Goal: Obtain resource: Download file/media

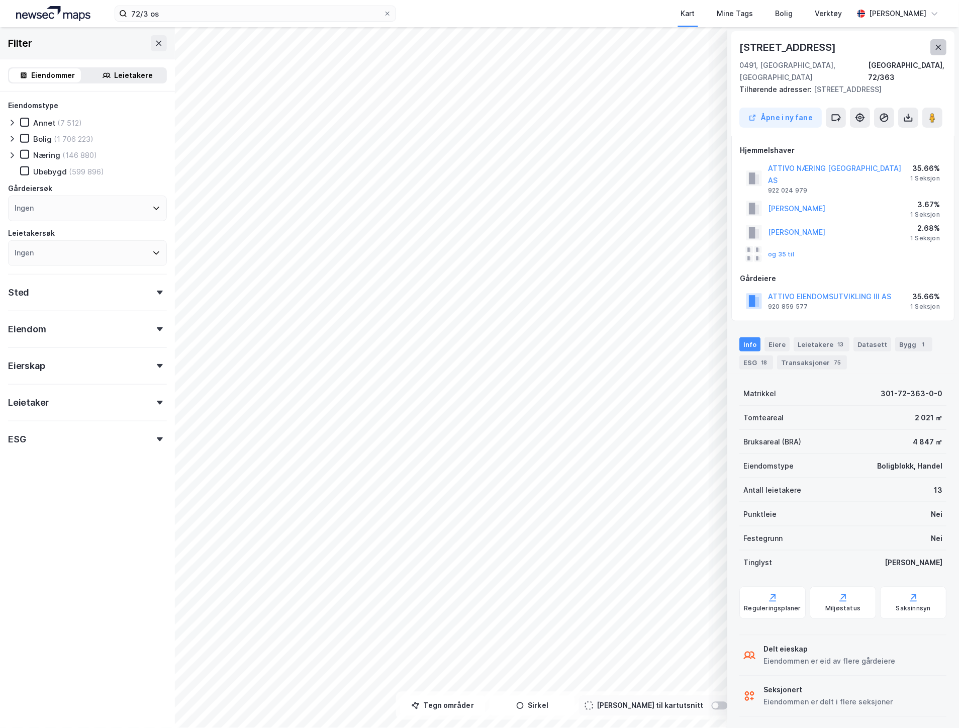
click at [941, 49] on icon at bounding box center [939, 47] width 6 height 5
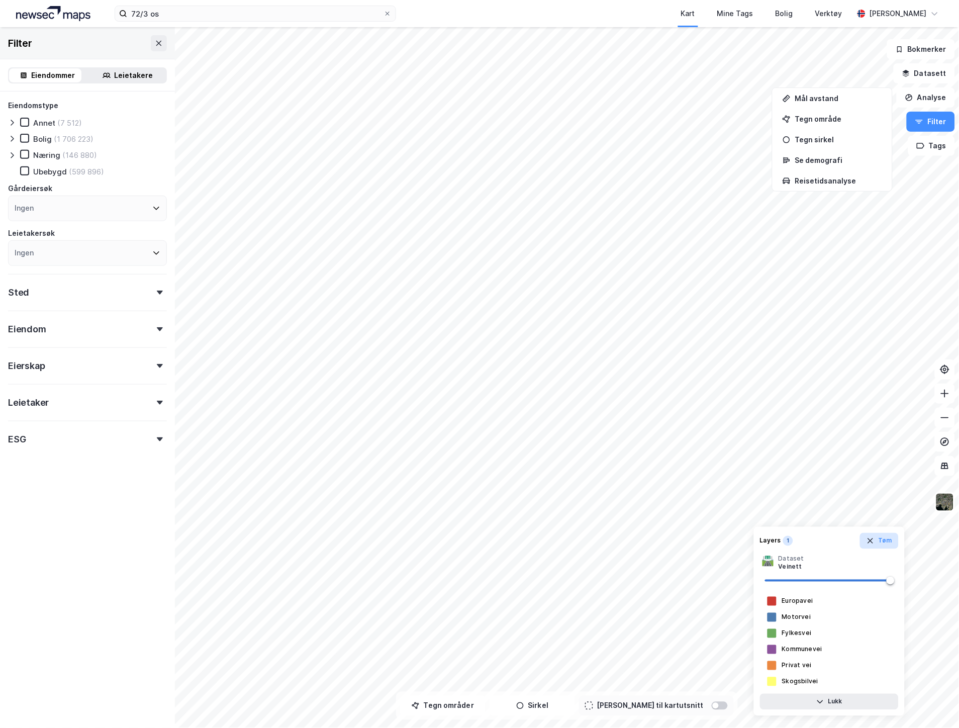
click at [875, 539] on icon "button" at bounding box center [870, 541] width 8 height 8
click at [941, 500] on img at bounding box center [944, 502] width 19 height 19
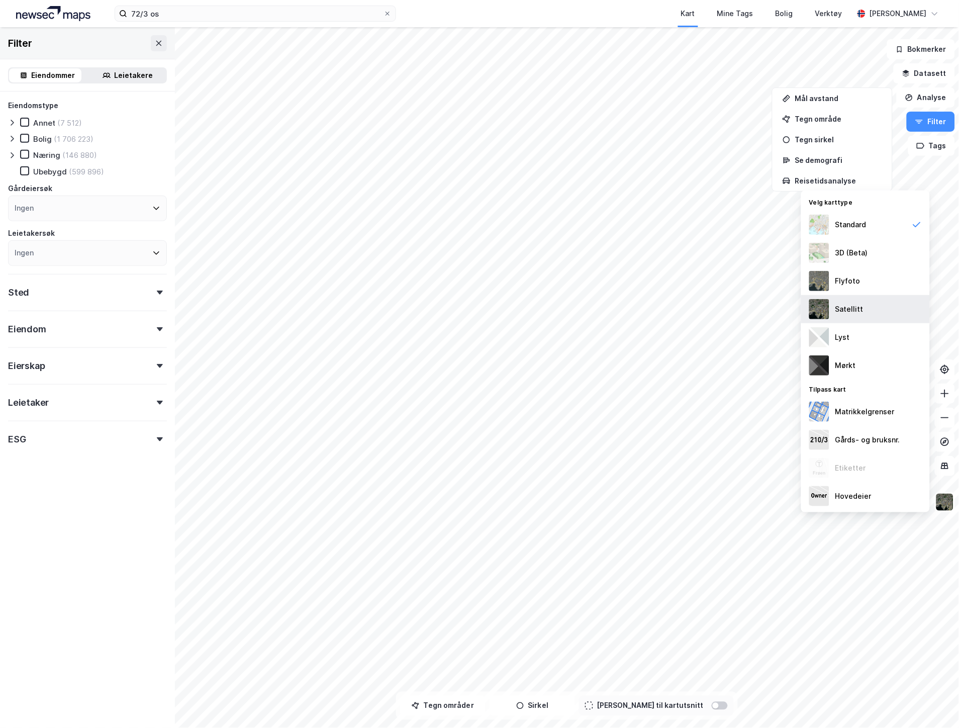
click at [816, 305] on img at bounding box center [819, 309] width 20 height 20
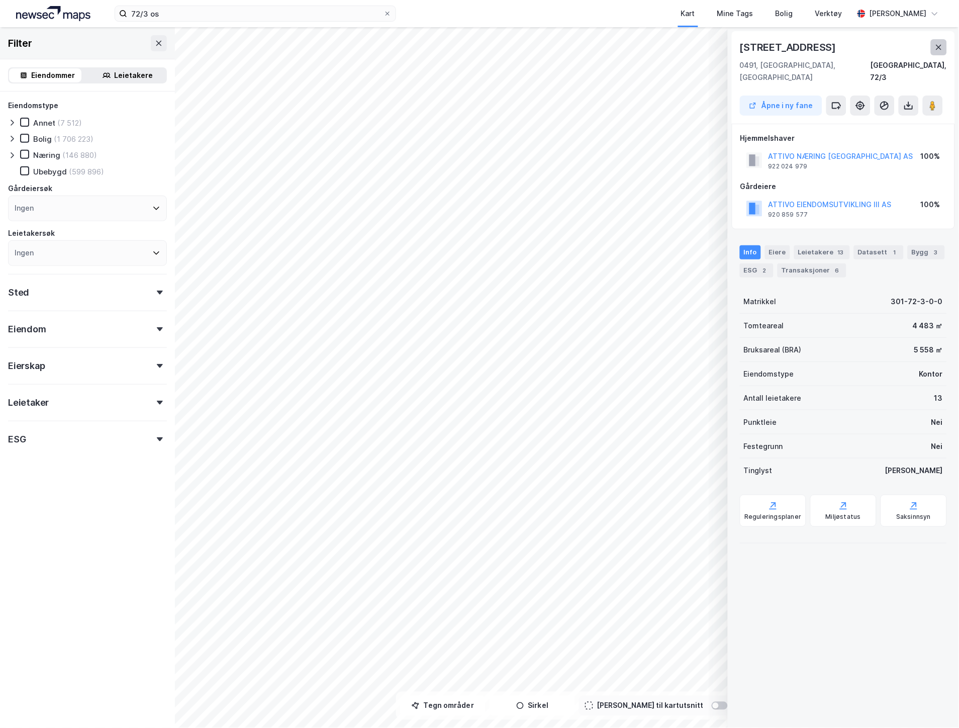
click at [941, 50] on icon at bounding box center [939, 47] width 8 height 8
click at [937, 43] on icon at bounding box center [939, 47] width 8 height 8
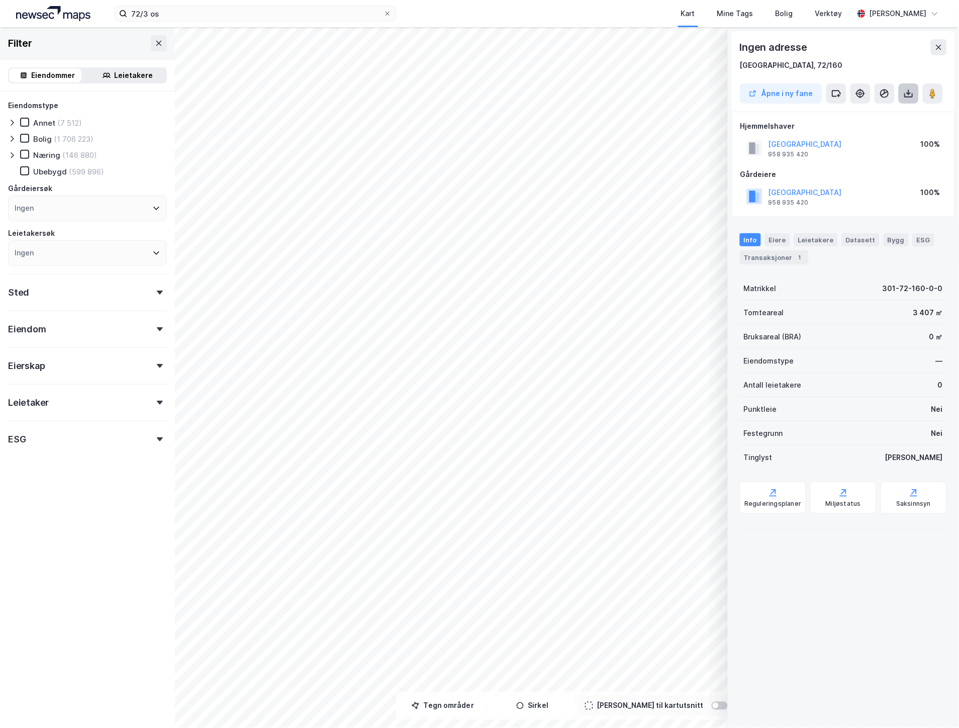
click at [907, 98] on icon at bounding box center [909, 93] width 10 height 10
click at [836, 114] on div "Last ned grunnbok" at bounding box center [859, 114] width 58 height 8
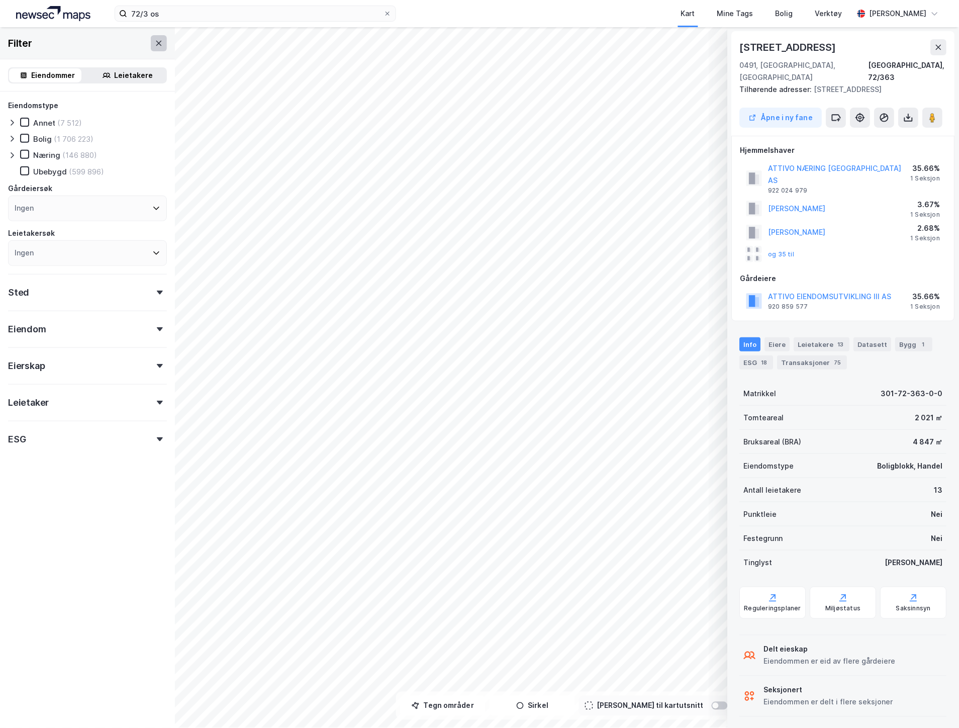
click at [155, 39] on icon at bounding box center [159, 43] width 8 height 8
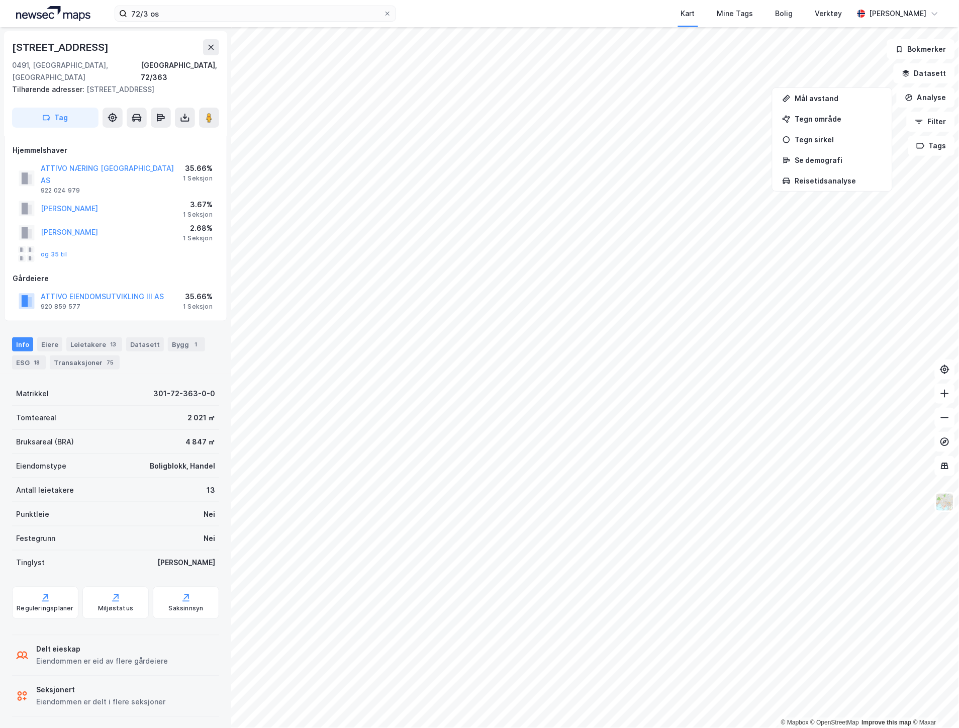
click at [182, 325] on div "Info [PERSON_NAME] 13 Datasett Bygg 1 ESG 18 Transaksjoner 75" at bounding box center [115, 349] width 231 height 48
click at [182, 337] on div "Bygg 1" at bounding box center [186, 344] width 37 height 14
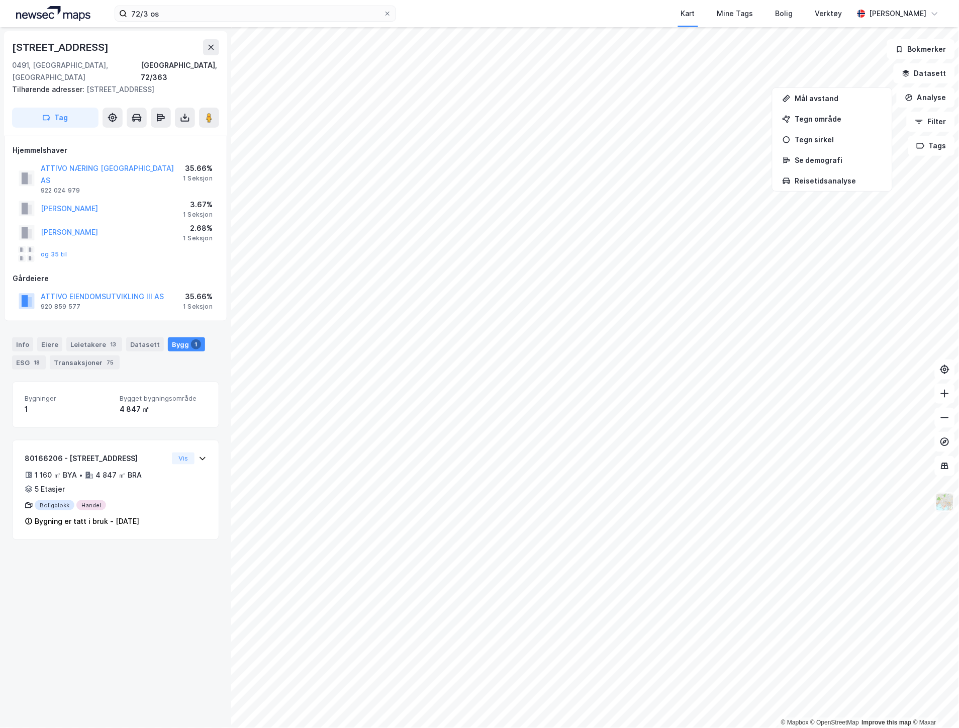
click at [951, 500] on img at bounding box center [944, 502] width 19 height 19
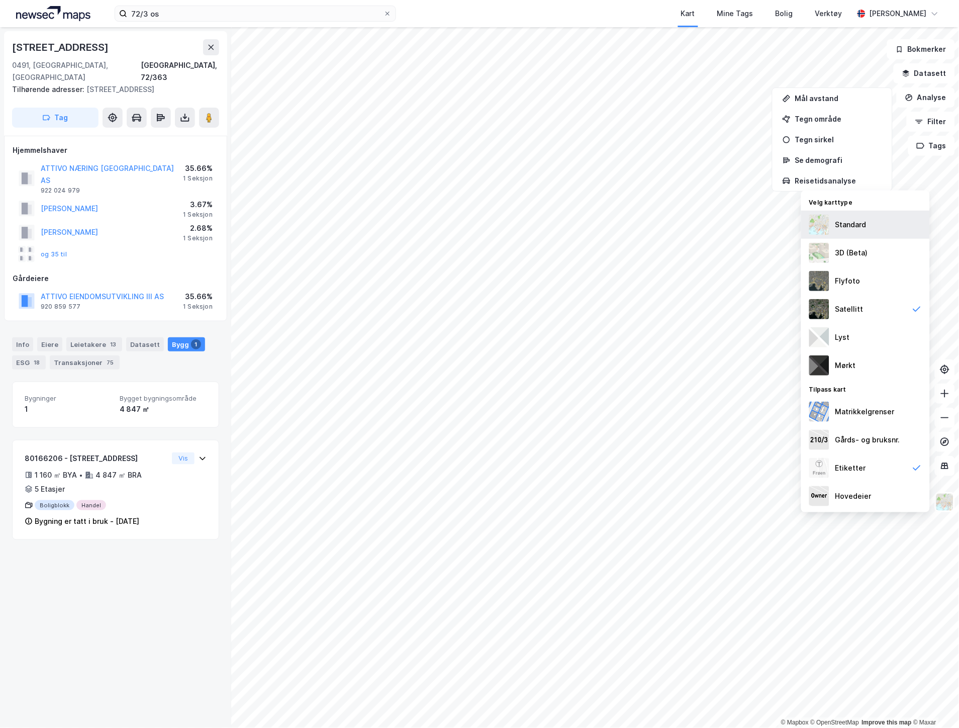
click at [848, 223] on div "Standard" at bounding box center [850, 225] width 31 height 12
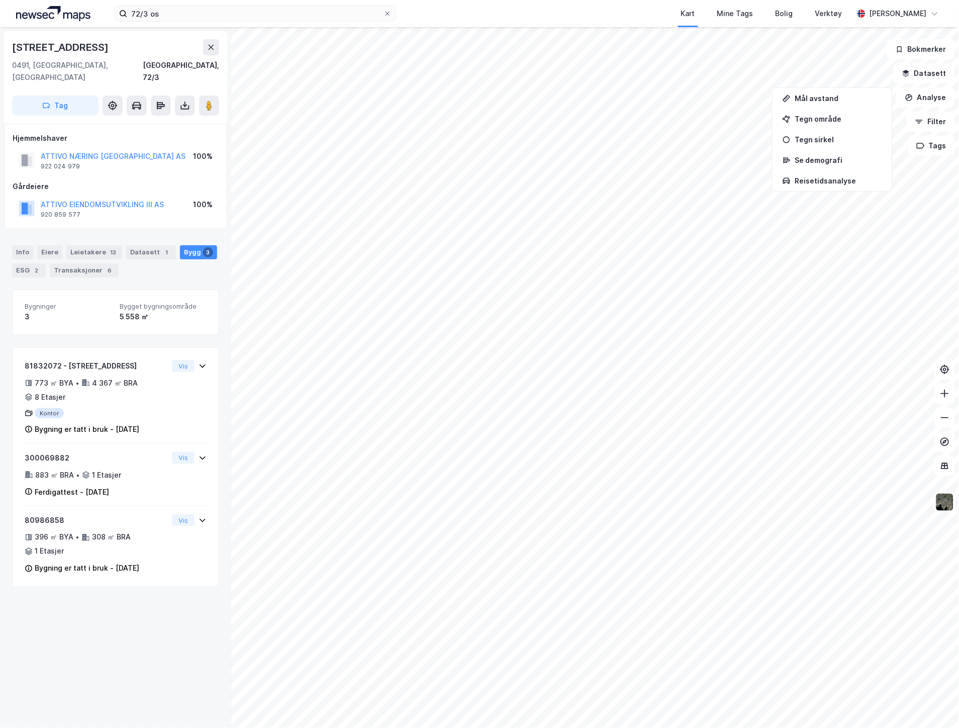
click at [940, 500] on img at bounding box center [944, 502] width 19 height 19
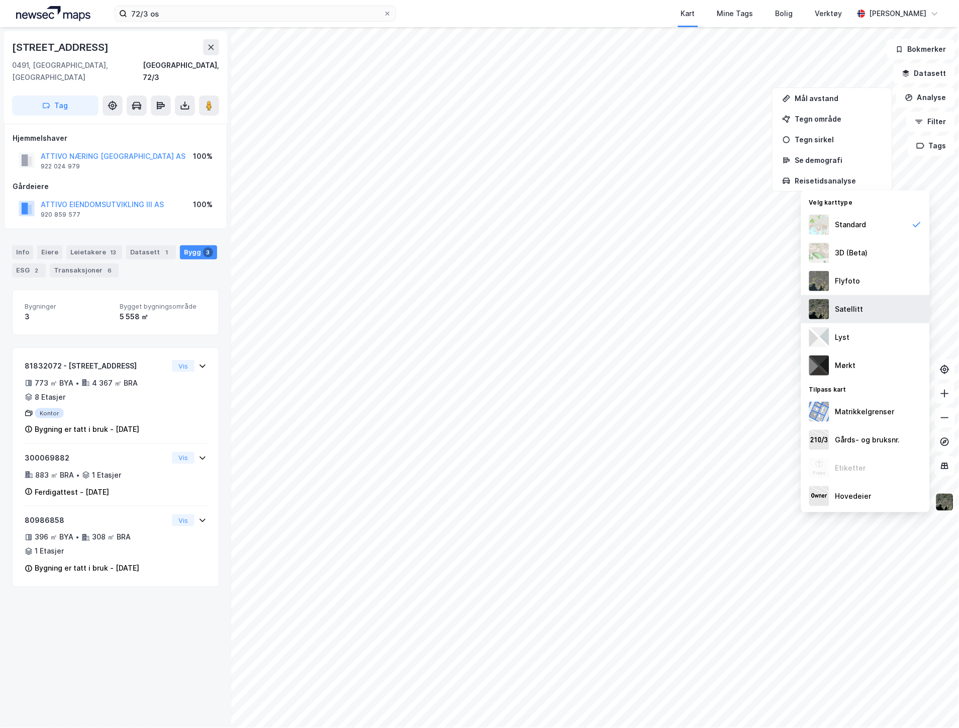
click at [816, 302] on img at bounding box center [819, 309] width 20 height 20
